Goal: Check status: Check status

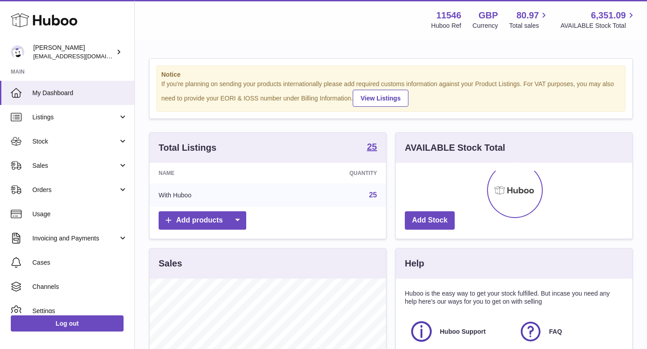
scroll to position [140, 236]
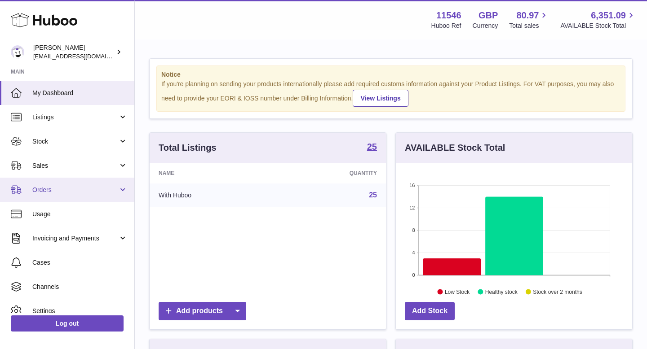
click at [105, 193] on span "Orders" at bounding box center [75, 190] width 86 height 9
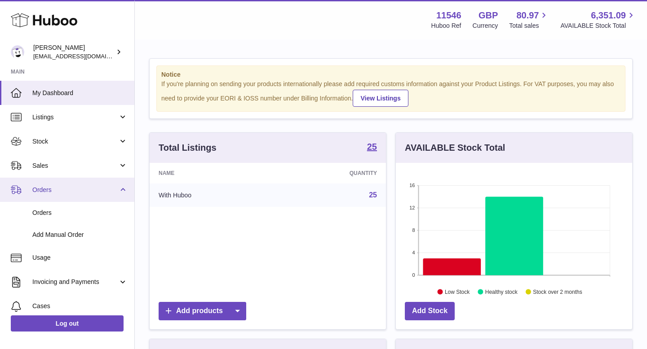
click at [105, 193] on span "Orders" at bounding box center [75, 190] width 86 height 9
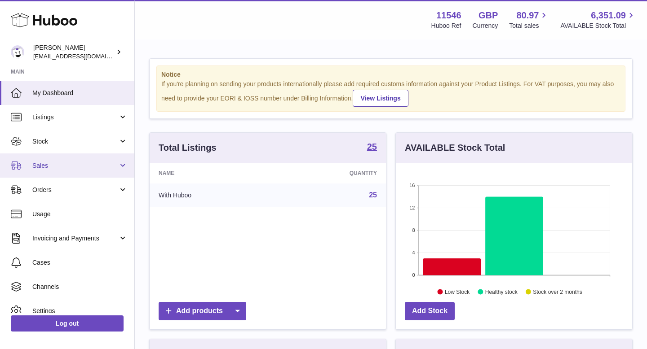
click at [112, 169] on span "Sales" at bounding box center [75, 166] width 86 height 9
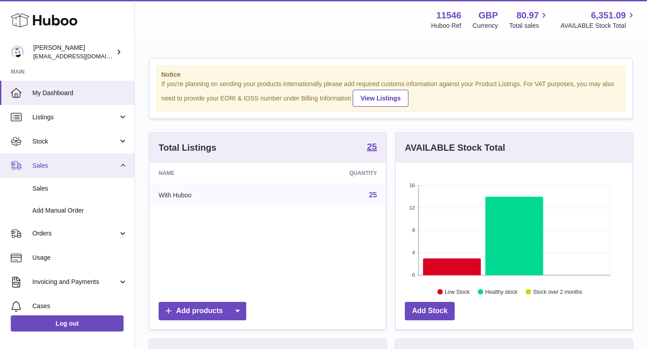
click at [112, 169] on span "Sales" at bounding box center [75, 166] width 86 height 9
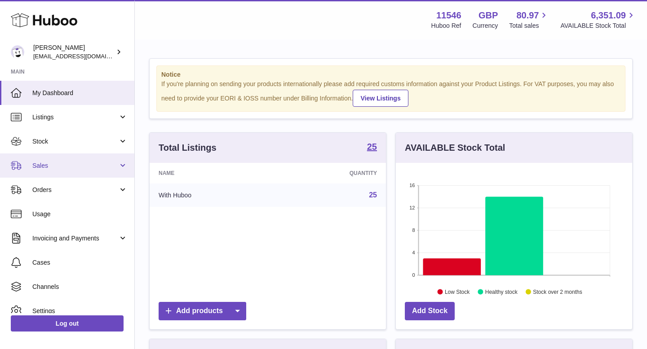
click at [112, 169] on span "Sales" at bounding box center [75, 166] width 86 height 9
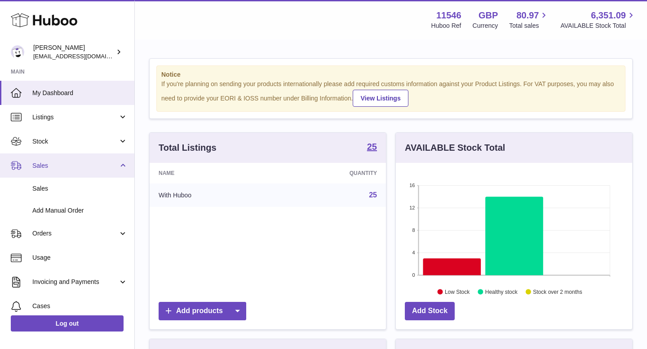
click at [105, 174] on link "Sales" at bounding box center [67, 166] width 134 height 24
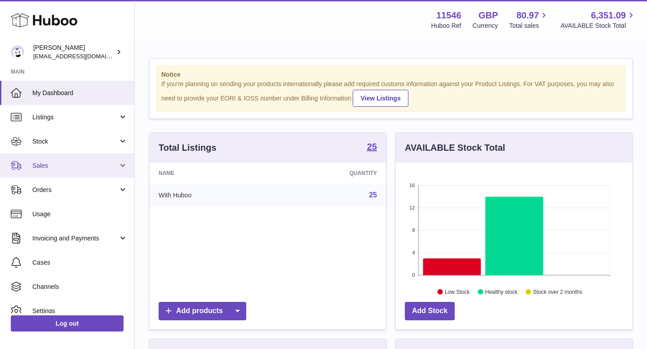
click at [105, 174] on link "Sales" at bounding box center [67, 166] width 134 height 24
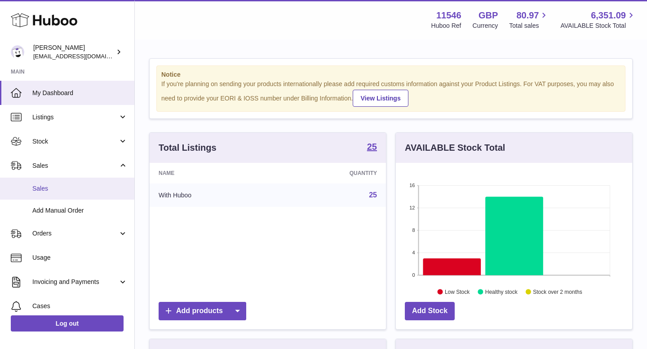
click at [102, 185] on span "Sales" at bounding box center [79, 189] width 95 height 9
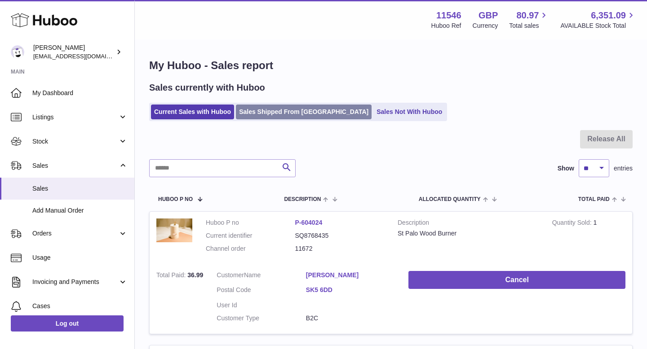
click at [269, 113] on link "Sales Shipped From Huboo" at bounding box center [304, 112] width 136 height 15
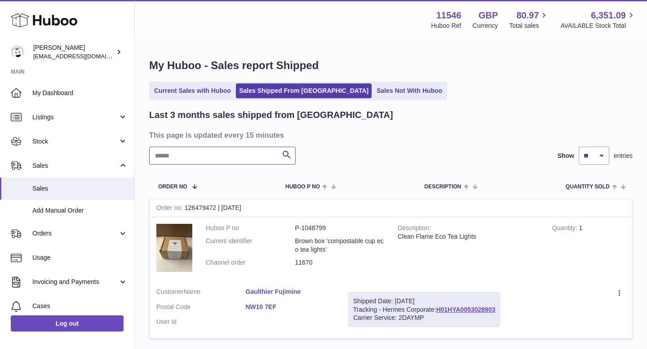
click at [207, 157] on input "text" at bounding box center [222, 156] width 146 height 18
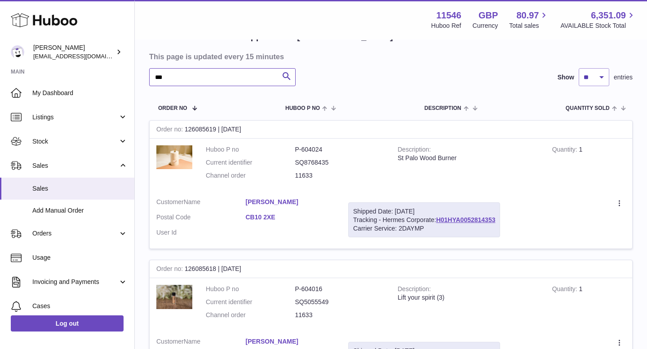
scroll to position [49, 0]
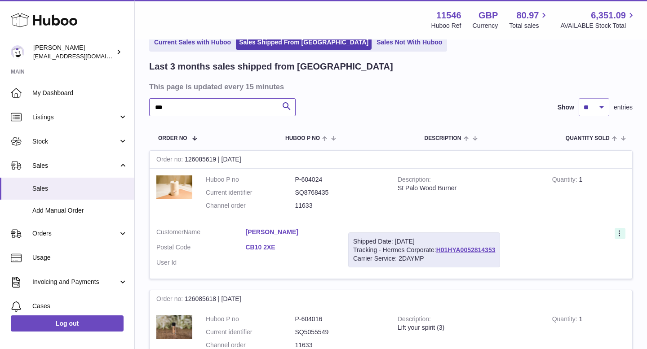
type input "***"
click at [615, 234] on icon at bounding box center [620, 234] width 10 height 9
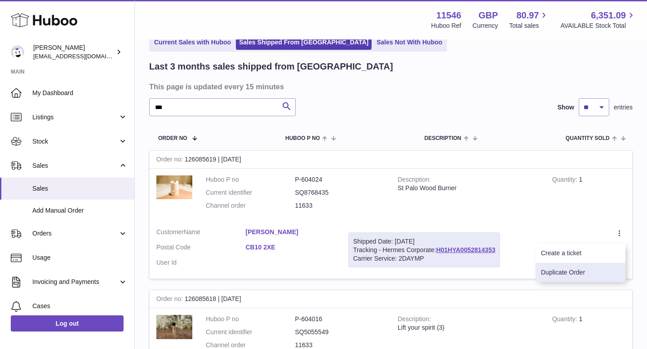
click at [603, 273] on li "Duplicate Order" at bounding box center [580, 272] width 90 height 19
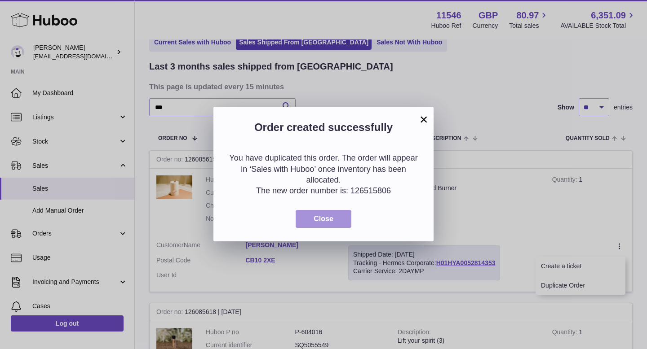
click at [331, 217] on span "Close" at bounding box center [323, 219] width 20 height 8
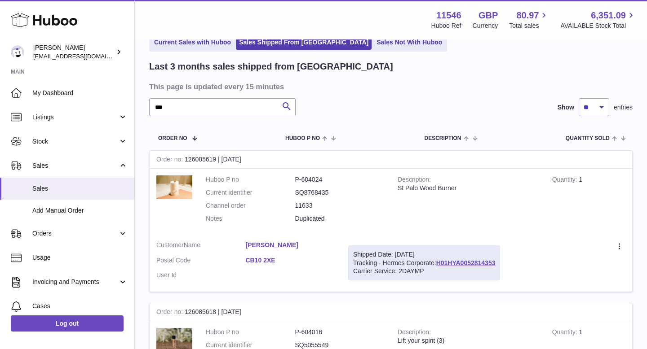
scroll to position [32, 0]
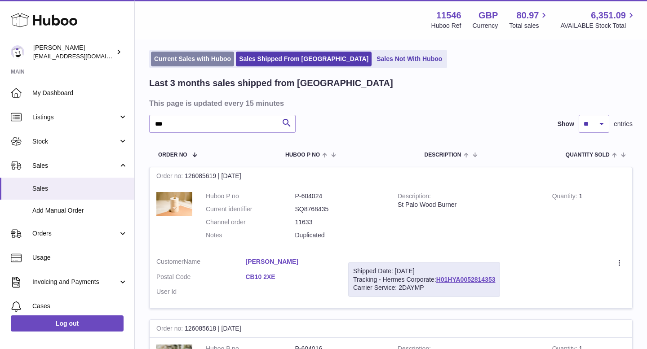
click at [205, 53] on link "Current Sales with Huboo" at bounding box center [192, 59] width 83 height 15
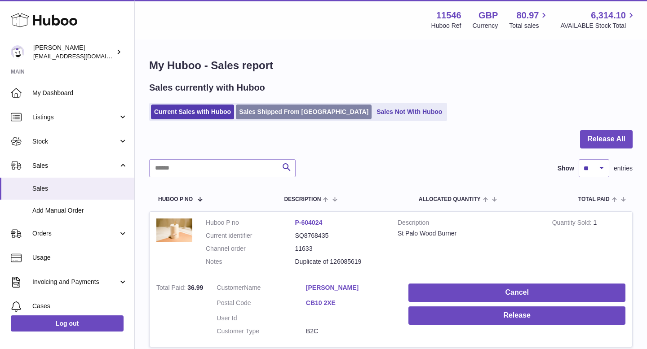
click at [269, 108] on link "Sales Shipped From Huboo" at bounding box center [304, 112] width 136 height 15
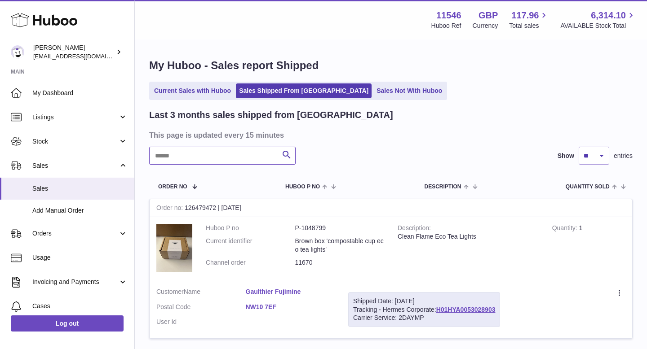
click at [201, 155] on input "text" at bounding box center [222, 156] width 146 height 18
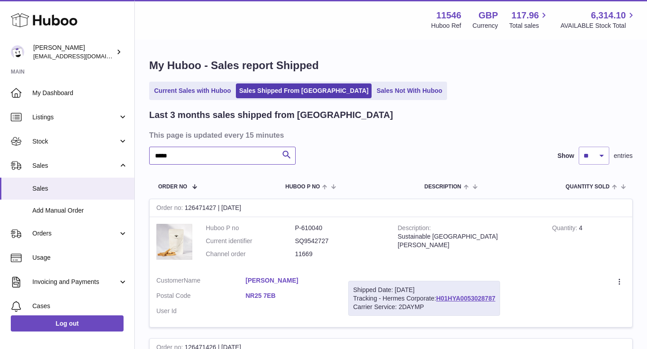
type input "*****"
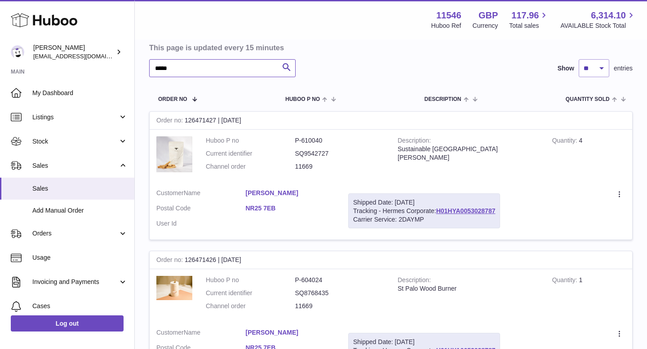
scroll to position [87, 0]
click at [455, 214] on link "H01HYA0053028787" at bounding box center [465, 211] width 59 height 7
